Goal: Task Accomplishment & Management: Manage account settings

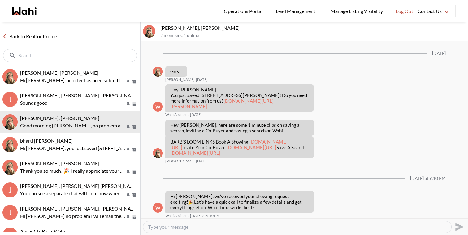
scroll to position [752, 0]
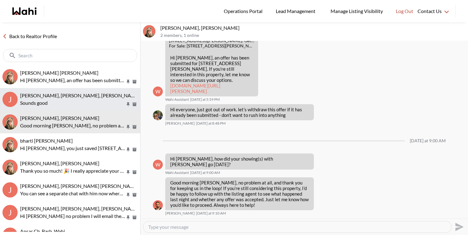
click at [65, 99] on p "Sounds good" at bounding box center [72, 102] width 105 height 7
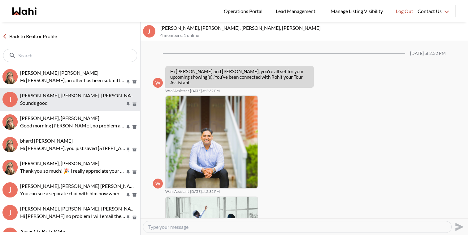
scroll to position [195, 0]
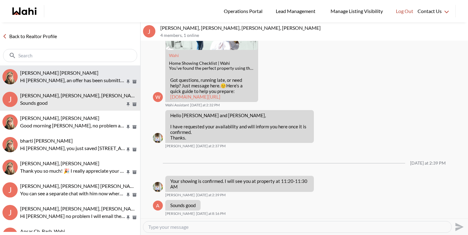
click at [69, 75] on span "Krysten Sousa, Barbara" at bounding box center [59, 73] width 78 height 6
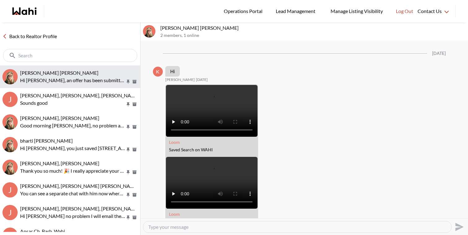
scroll to position [1429, 0]
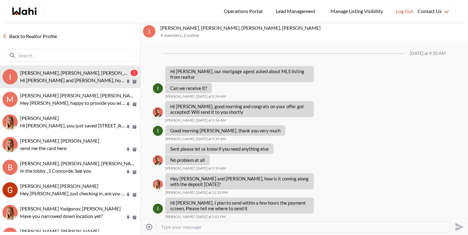
scroll to position [357, 0]
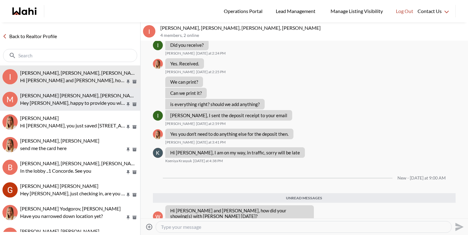
click at [54, 97] on span "Mohammed Saad Yaseen, Salama Karim, Michelle" at bounding box center [99, 95] width 158 height 6
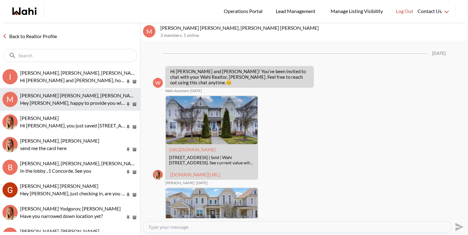
scroll to position [718, 0]
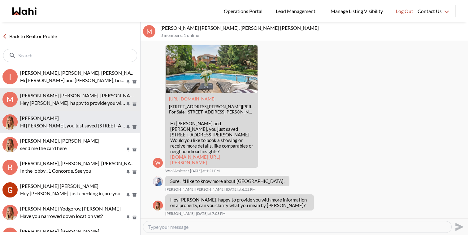
click at [59, 123] on p "Hi Tadia, you just saved 161 Fifth Ave #3, Brantford. Would you like to book a …" at bounding box center [72, 125] width 105 height 7
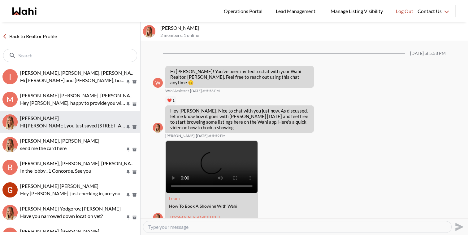
scroll to position [168, 0]
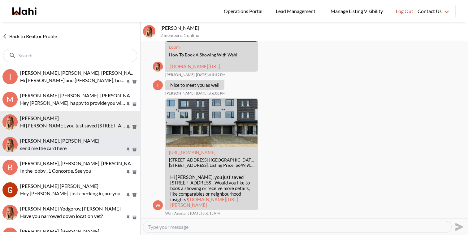
click at [59, 142] on span "Paul Michael, Michelle" at bounding box center [59, 140] width 79 height 6
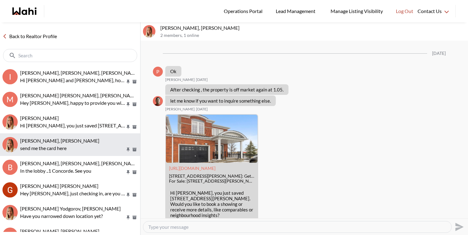
scroll to position [806, 0]
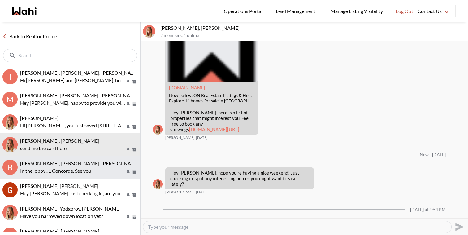
click at [58, 160] on span "Bill Bowen, Sandra Gavinchuk, Rohit, Michelle" at bounding box center [100, 163] width 160 height 6
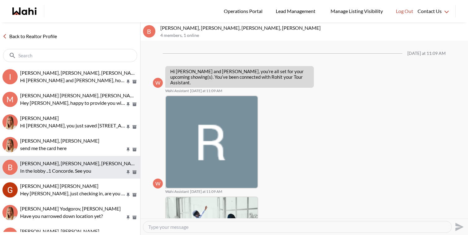
scroll to position [308, 0]
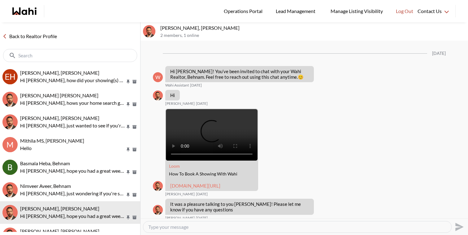
scroll to position [367, 0]
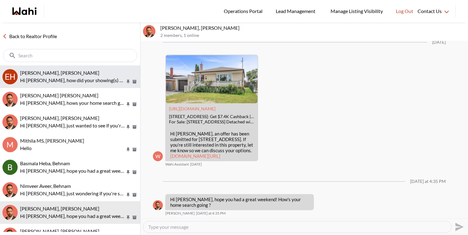
click at [77, 83] on p "Hi Erik, how did your showing(s) with Faraz go yesterday?" at bounding box center [72, 79] width 105 height 7
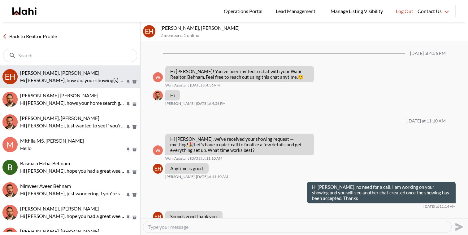
scroll to position [490, 0]
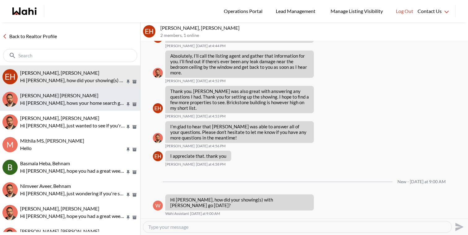
click at [74, 93] on span "Muhammad Ali Zaheer, Behnam" at bounding box center [59, 95] width 78 height 6
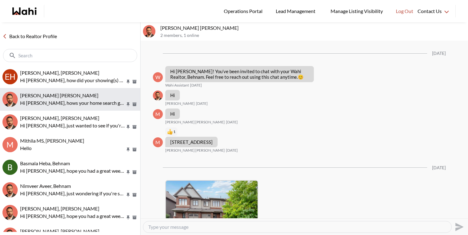
scroll to position [362, 0]
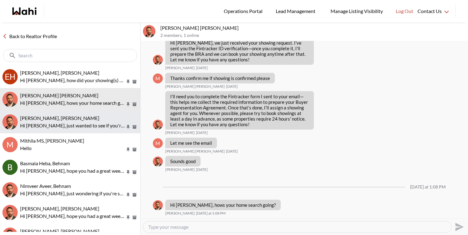
click at [74, 120] on div "Victoria Pereira, Behnam" at bounding box center [79, 118] width 118 height 6
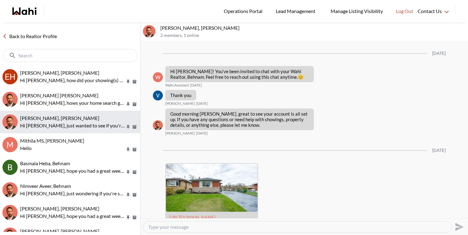
scroll to position [247, 0]
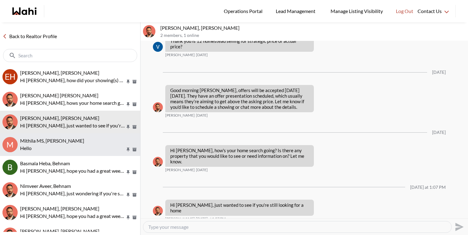
click at [68, 144] on p "Hello" at bounding box center [72, 147] width 105 height 7
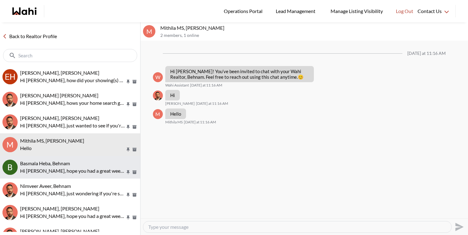
click at [68, 163] on span "Basmala Heba, Behnam" at bounding box center [45, 163] width 50 height 6
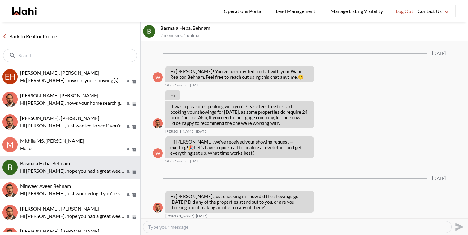
scroll to position [439, 0]
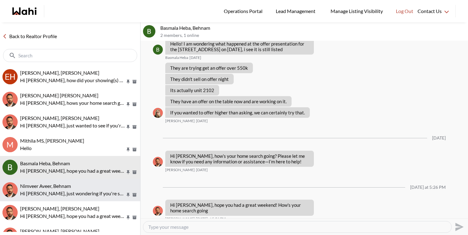
click at [69, 188] on span "Nimveer Aveer, Behnam" at bounding box center [45, 186] width 51 height 6
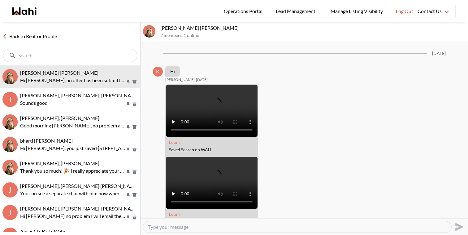
scroll to position [1404, 0]
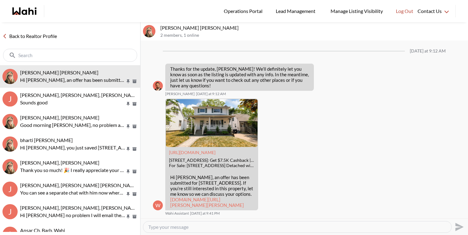
scroll to position [1403, 0]
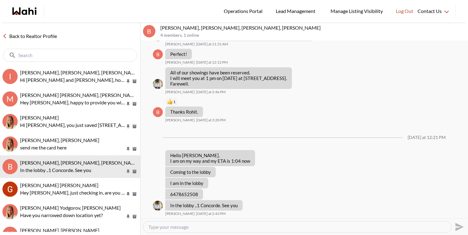
scroll to position [308, 0]
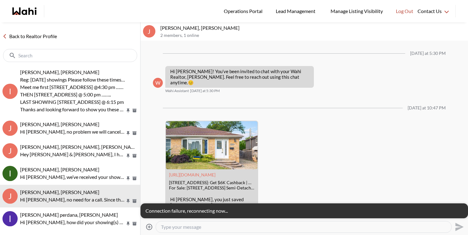
scroll to position [156, 0]
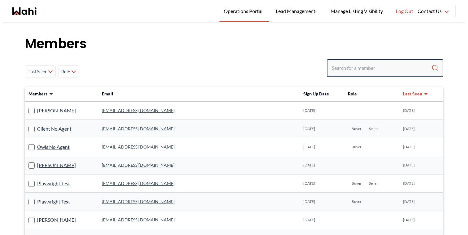
click at [342, 71] on input "Search input" at bounding box center [382, 68] width 100 height 11
type input "A"
paste input "mike88leo@gmail."
type input "mike88leo@gmail.COM"
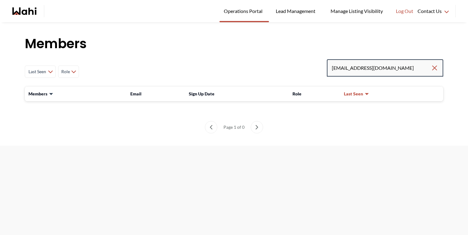
click at [404, 71] on input "mike88leo@gmail.COM" at bounding box center [381, 68] width 99 height 11
type input "mike88leo@gmail.com"
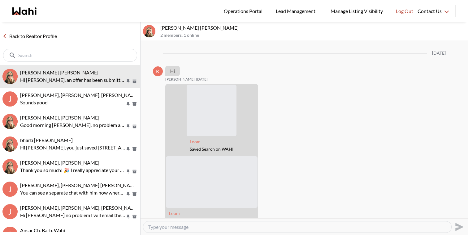
scroll to position [1403, 0]
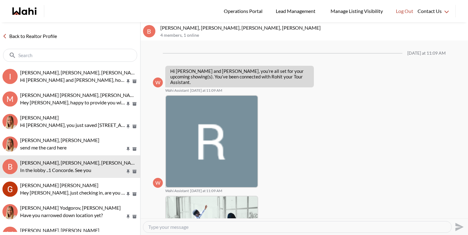
scroll to position [308, 0]
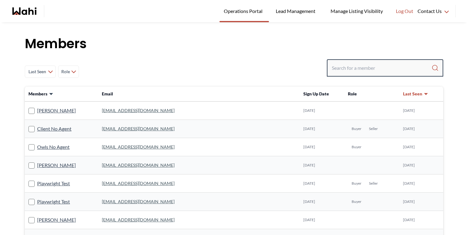
click at [351, 67] on input "Search input" at bounding box center [382, 68] width 100 height 11
type input "faraz azam"
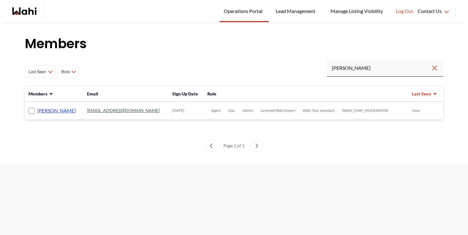
click at [60, 110] on link "Faraz Azam" at bounding box center [56, 111] width 39 height 8
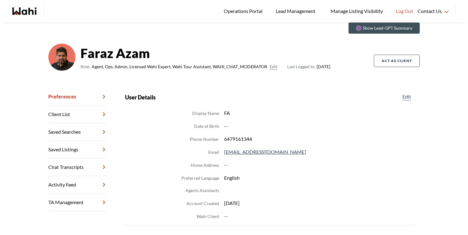
scroll to position [28, 0]
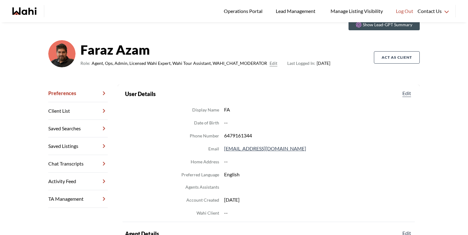
click at [86, 164] on link "Chat Transcripts" at bounding box center [77, 164] width 59 height 18
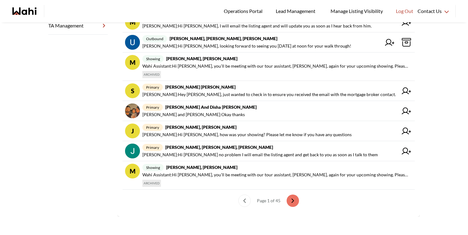
scroll to position [202, 0]
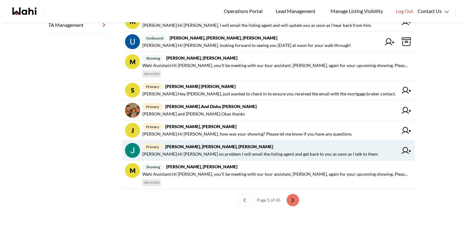
click at [233, 155] on span "Behnam Fazili : Hi Jack no problem I will email the listing agent and get back …" at bounding box center [259, 154] width 235 height 7
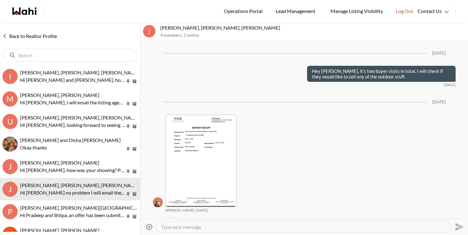
scroll to position [1232, 0]
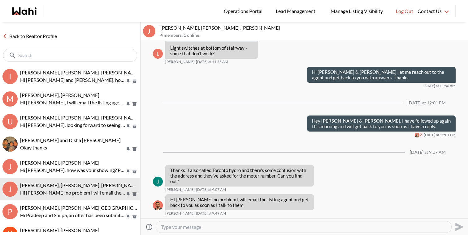
click at [198, 226] on textarea "Type your message" at bounding box center [303, 227] width 285 height 6
click at [272, 228] on textarea "Good Morning Jack and Leyla, Please find below res ponse to our questions." at bounding box center [303, 227] width 285 height 6
click at [330, 228] on textarea "Good Morning Jack and Leyla, Please find below response to our questions." at bounding box center [303, 227] width 285 height 6
paste textarea "1. No known issue with the gas bbq line. I inherited a bbq with propane tank, t…"
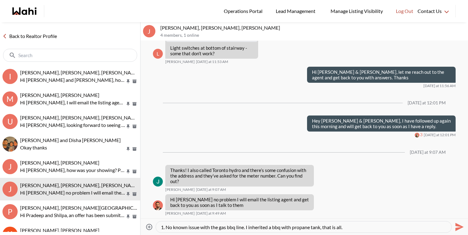
scroll to position [0, 0]
click at [321, 227] on textarea "Good Morning Jack and Leyla, Please find below response to our questions. 1. No…" at bounding box center [303, 227] width 285 height 6
type textarea "Good Morning Jack and Leyla, Please find below response to our questions direct…"
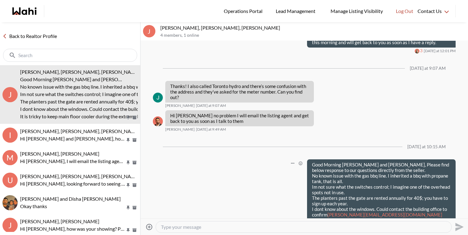
scroll to position [1359, 0]
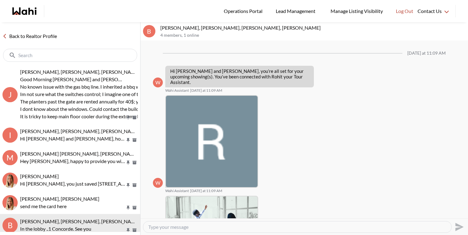
scroll to position [308, 0]
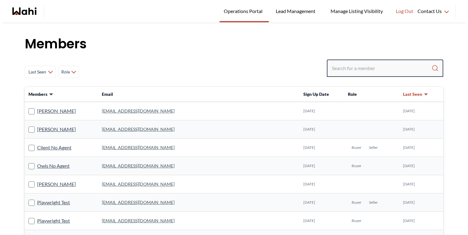
click at [344, 64] on input "Search input" at bounding box center [382, 68] width 100 height 11
paste input "mike88leo@gmail.com"
type input "mike88leo@gmail.com"
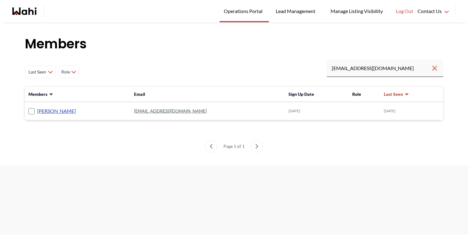
click at [50, 110] on link "Michael Ventrella" at bounding box center [56, 111] width 39 height 8
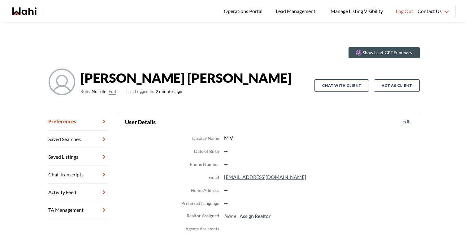
click at [113, 92] on button "Edit" at bounding box center [113, 91] width 8 height 7
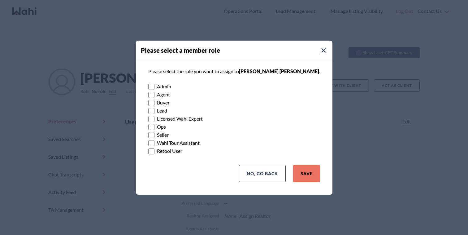
click at [165, 104] on label "Buyer" at bounding box center [234, 102] width 172 height 8
click at [148, 102] on input "Buyer" at bounding box center [148, 100] width 0 height 4
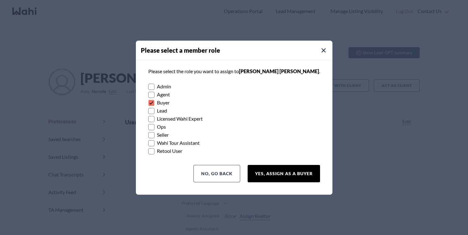
click at [274, 169] on button "Yes, Assign as a Buyer" at bounding box center [284, 173] width 72 height 17
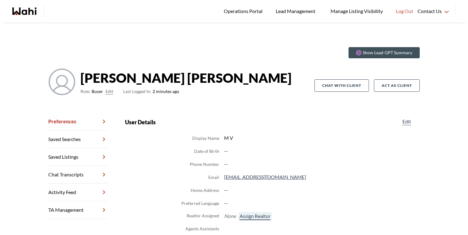
click at [261, 215] on button "Assign Realtor" at bounding box center [254, 216] width 33 height 8
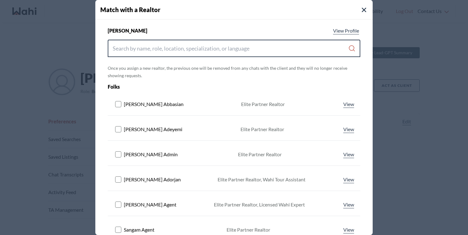
click at [224, 46] on input "Search input" at bounding box center [230, 48] width 235 height 11
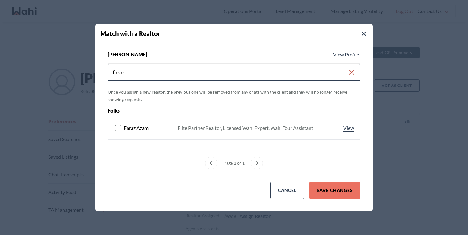
type input "faraz"
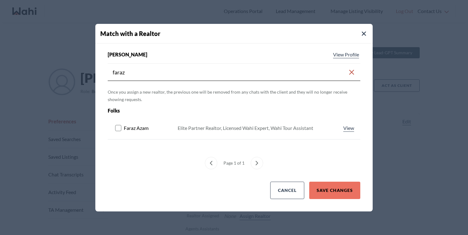
click at [122, 131] on icon at bounding box center [118, 128] width 7 height 6
click at [335, 192] on button "Save Changes" at bounding box center [334, 189] width 51 height 17
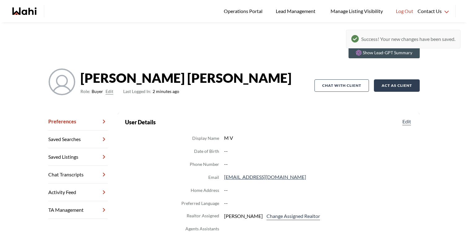
click at [390, 86] on button "Act as Client" at bounding box center [397, 85] width 46 height 12
